Goal: Find specific page/section: Find specific page/section

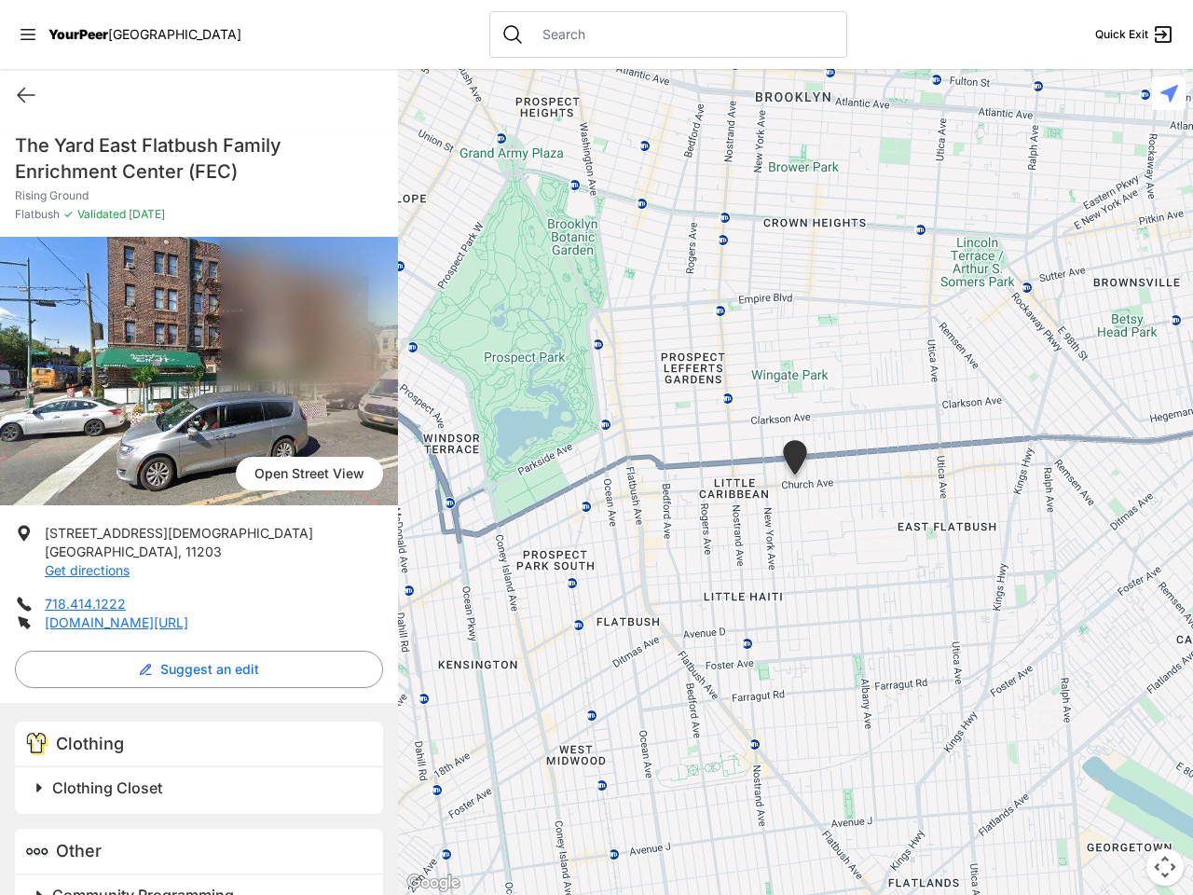
click at [28, 34] on icon at bounding box center [28, 34] width 15 height 11
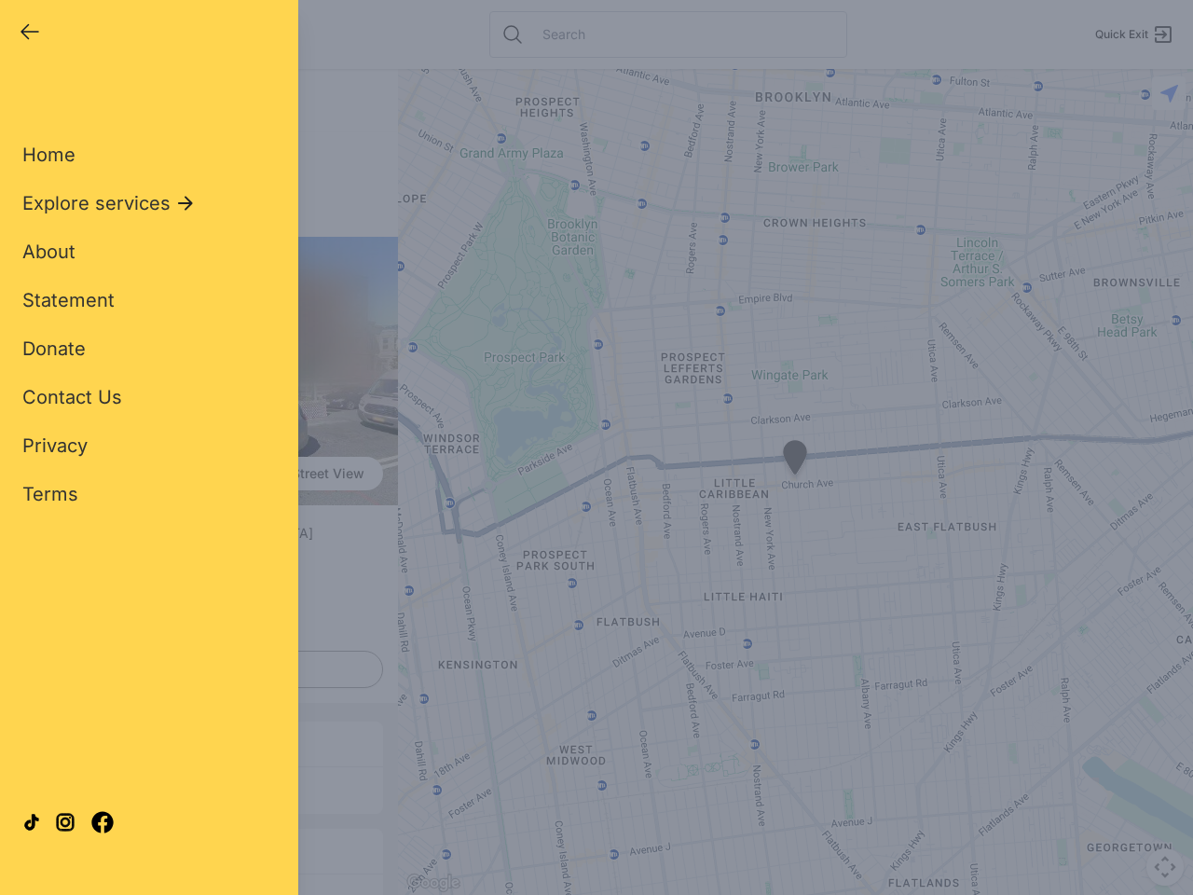
click at [26, 95] on div "Home Explore services About Statement Donate Contact Us Privacy Terms" at bounding box center [149, 294] width 254 height 425
click at [194, 669] on div "Single Adult Families Soup Kitchen Food Pantry Toiletries Restrooms Showers Lau…" at bounding box center [149, 427] width 254 height 690
click at [39, 788] on div at bounding box center [149, 822] width 254 height 101
click at [201, 788] on div at bounding box center [149, 822] width 254 height 101
click at [39, 889] on div "Close panel YourPeer [GEOGRAPHIC_DATA] Quick Exit Single Adult Families Soup Ki…" at bounding box center [149, 447] width 298 height 895
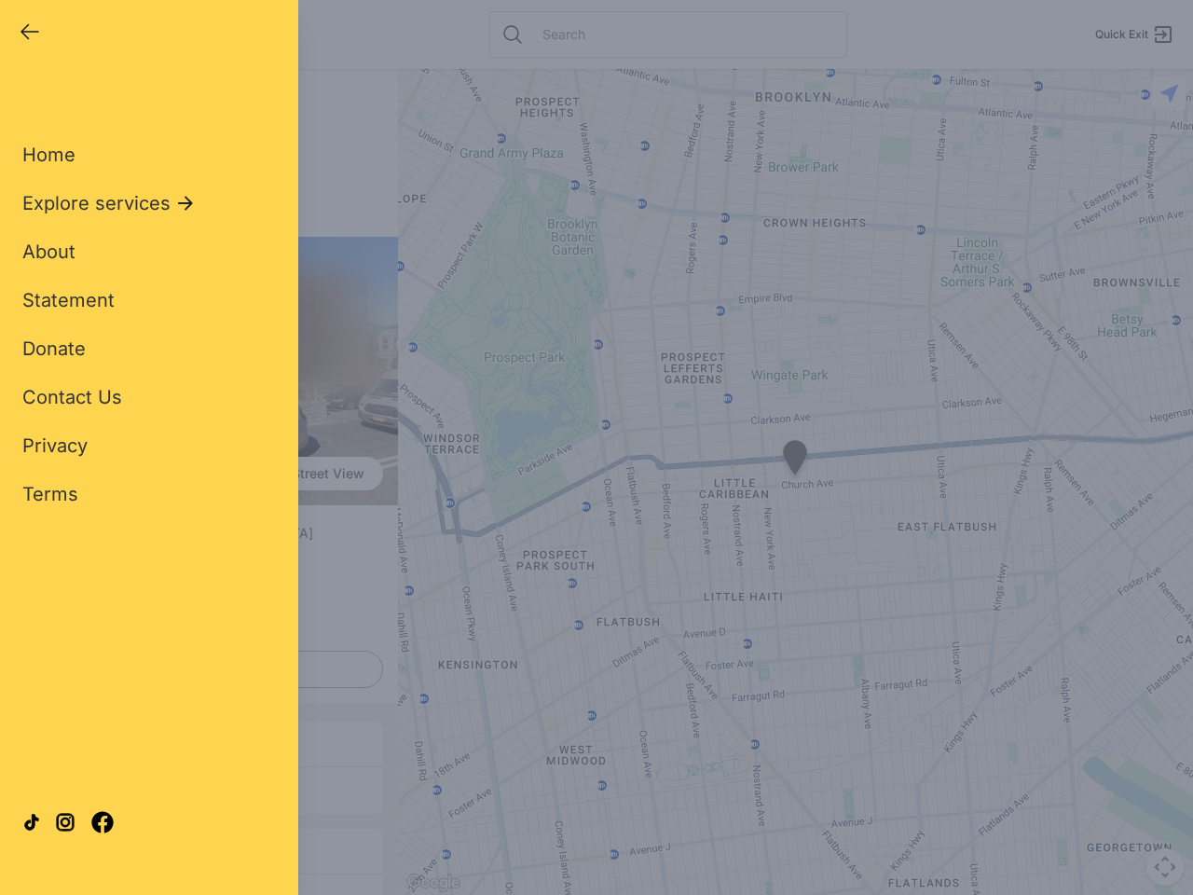
click at [201, 889] on div "Close panel YourPeer [GEOGRAPHIC_DATA] Quick Exit Single Adult Families Soup Ki…" at bounding box center [149, 447] width 298 height 895
click at [795, 482] on div "Close panel YourPeer [GEOGRAPHIC_DATA] Quick Exit Single Adult Families Soup Ki…" at bounding box center [596, 447] width 1193 height 895
